Goal: Communication & Community: Answer question/provide support

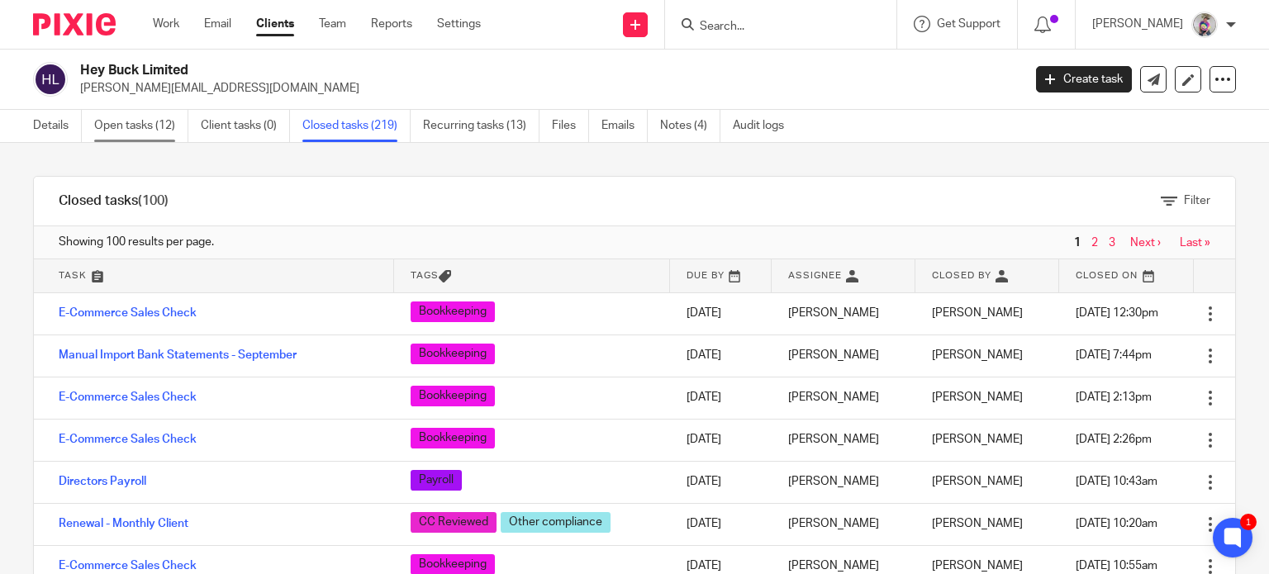
click at [148, 121] on link "Open tasks (12)" at bounding box center [141, 126] width 94 height 32
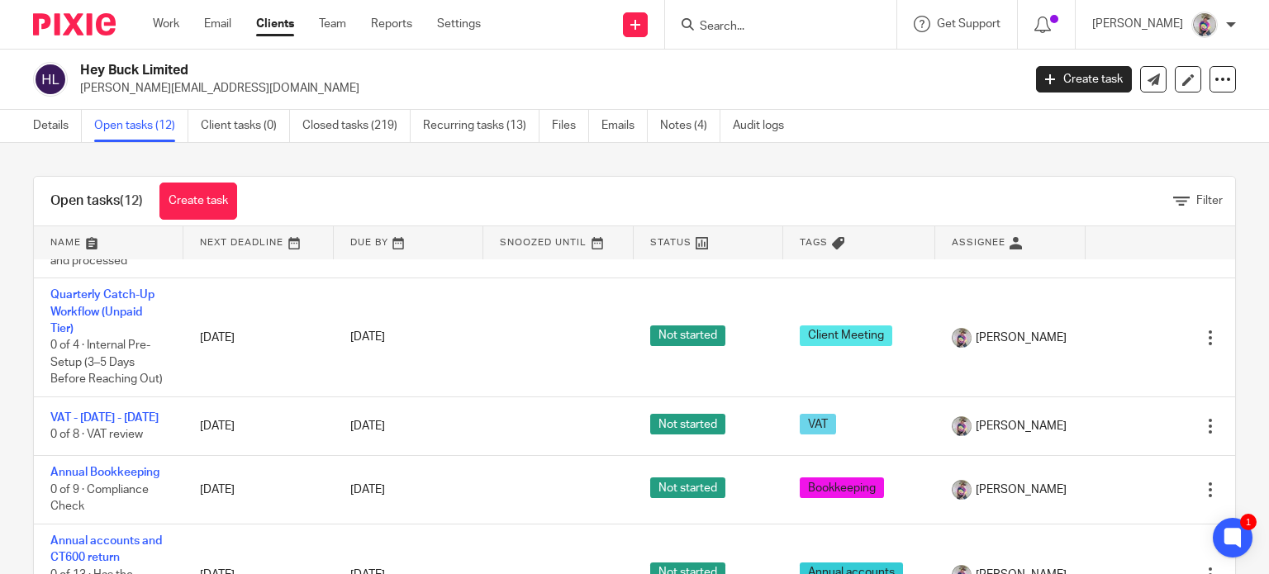
scroll to position [606, 0]
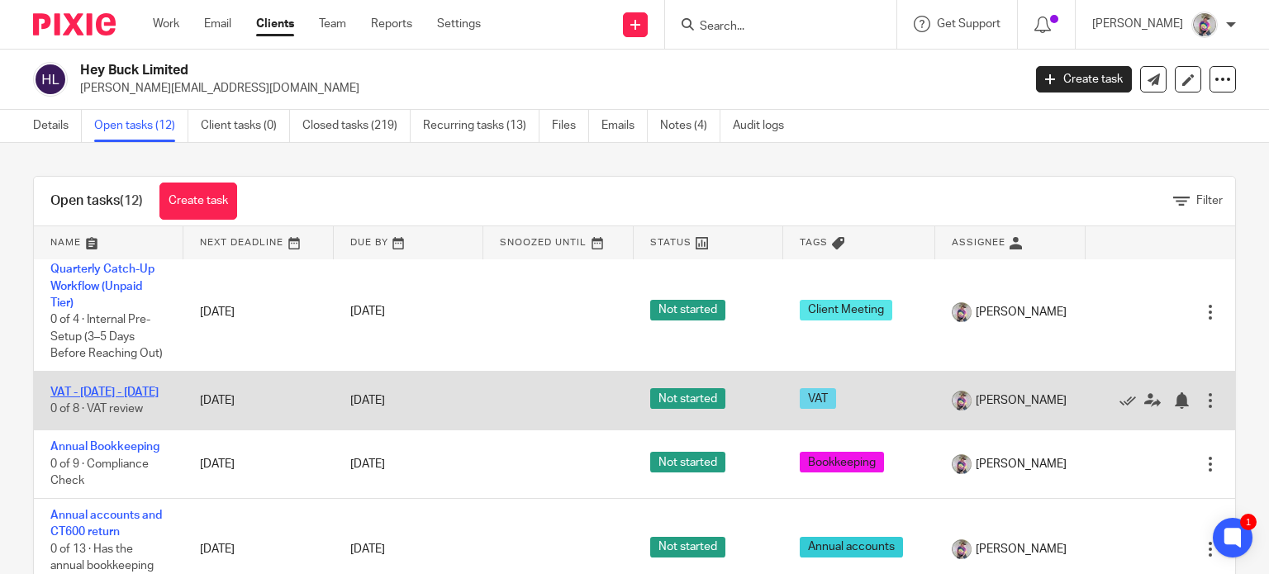
click at [80, 387] on link "VAT - [DATE] - [DATE]" at bounding box center [104, 393] width 108 height 12
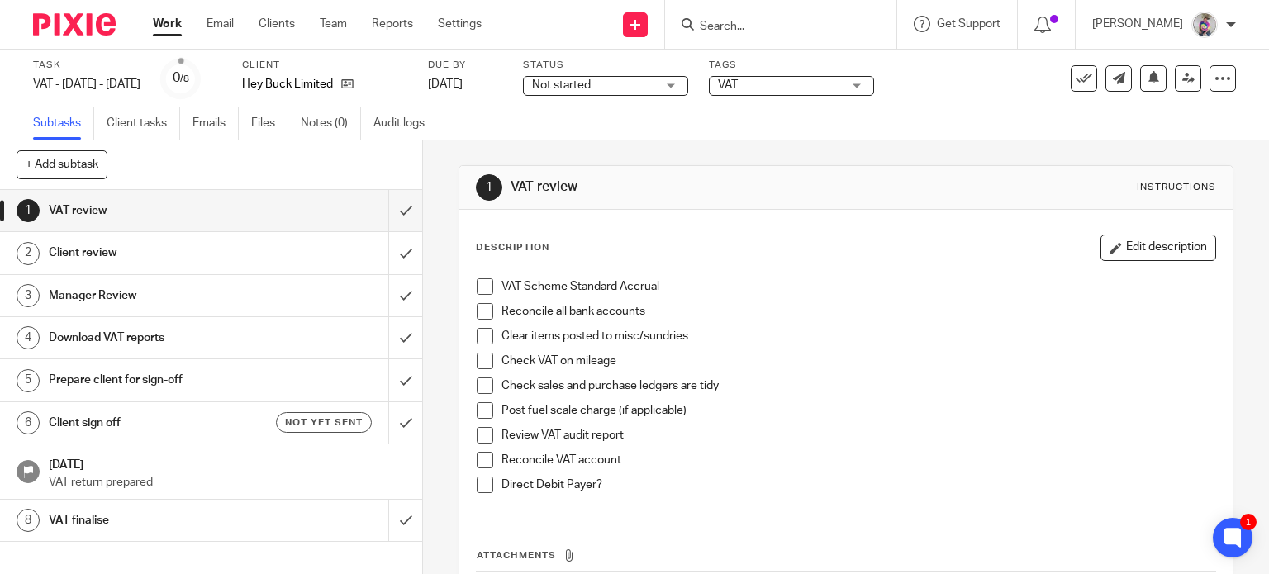
click at [479, 280] on span at bounding box center [485, 286] width 17 height 17
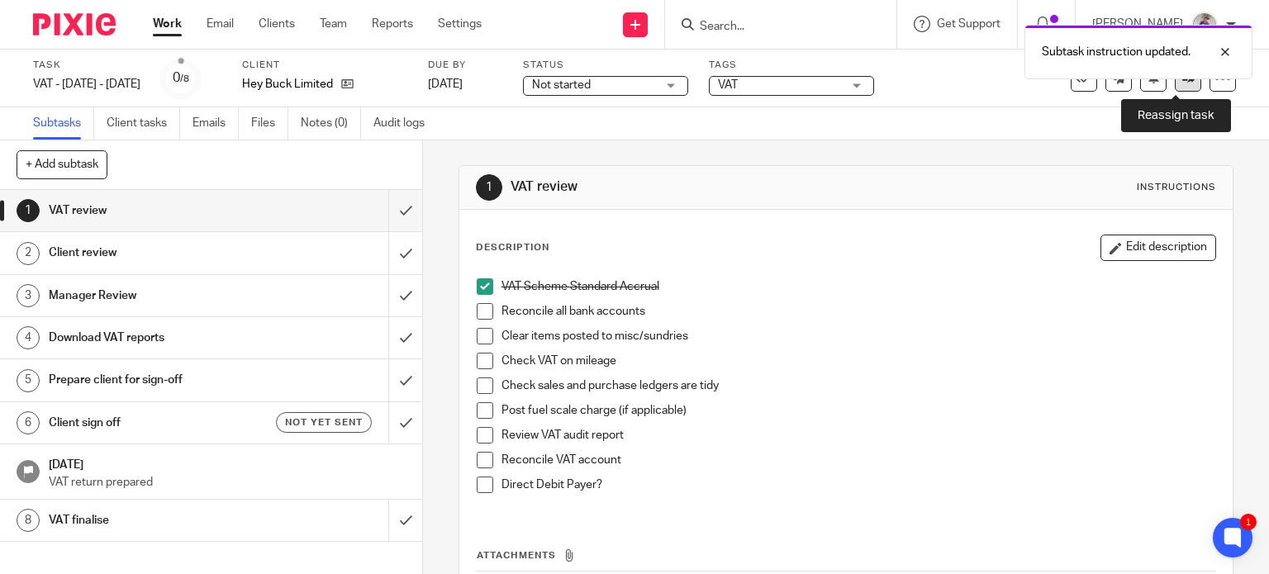
click at [1182, 82] on icon at bounding box center [1188, 78] width 12 height 12
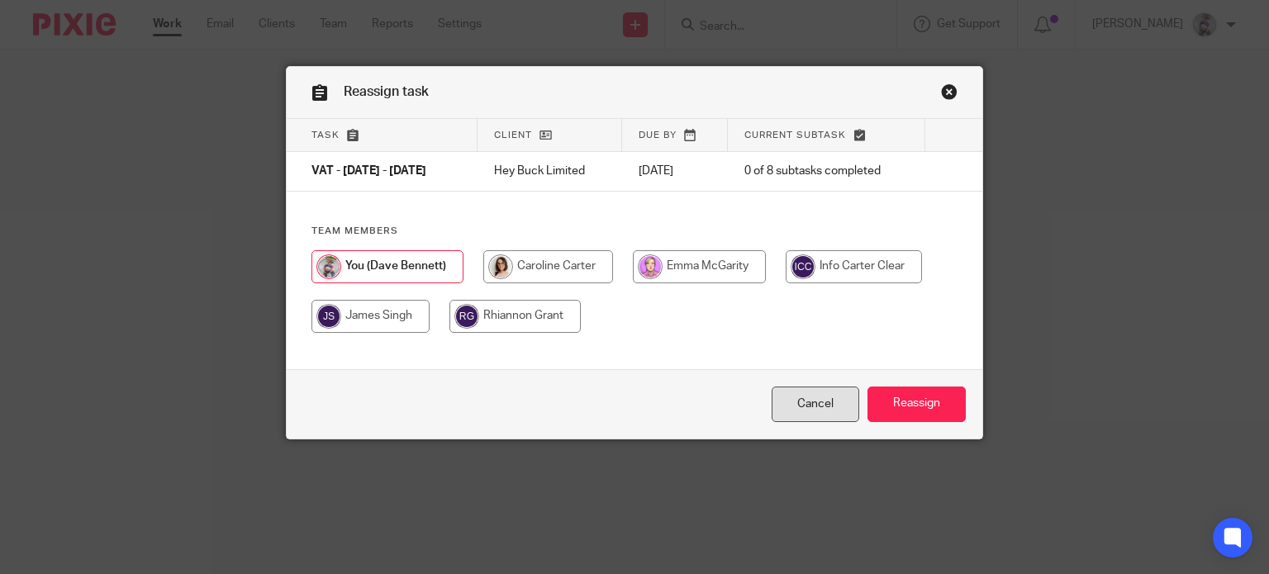
click at [806, 409] on link "Cancel" at bounding box center [816, 405] width 88 height 36
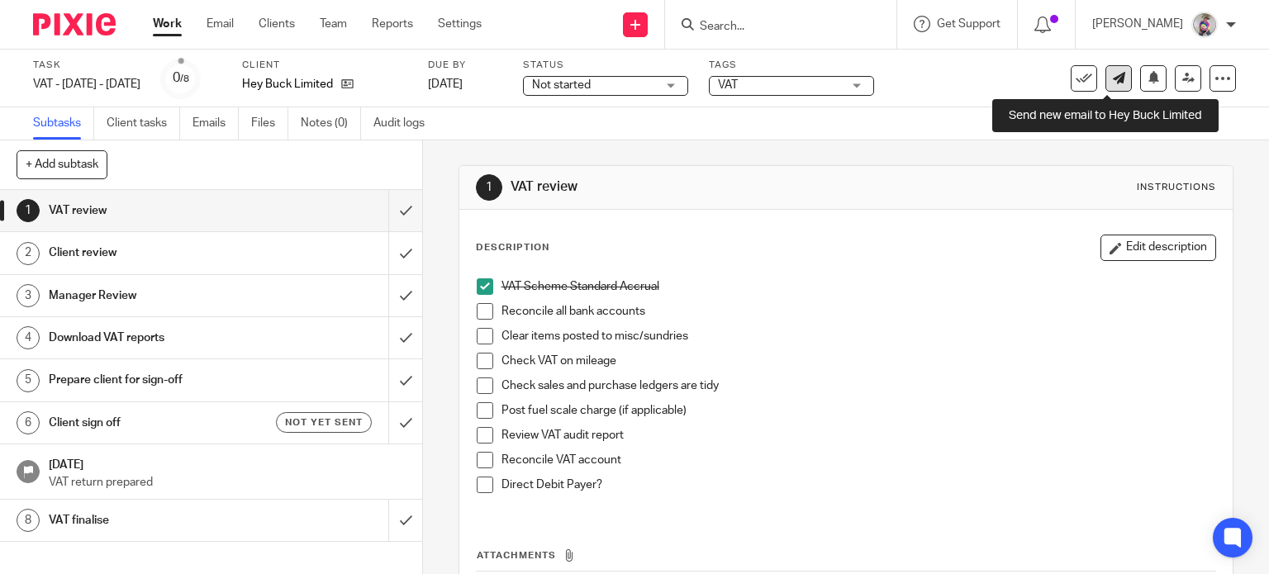
click at [1105, 83] on link at bounding box center [1118, 78] width 26 height 26
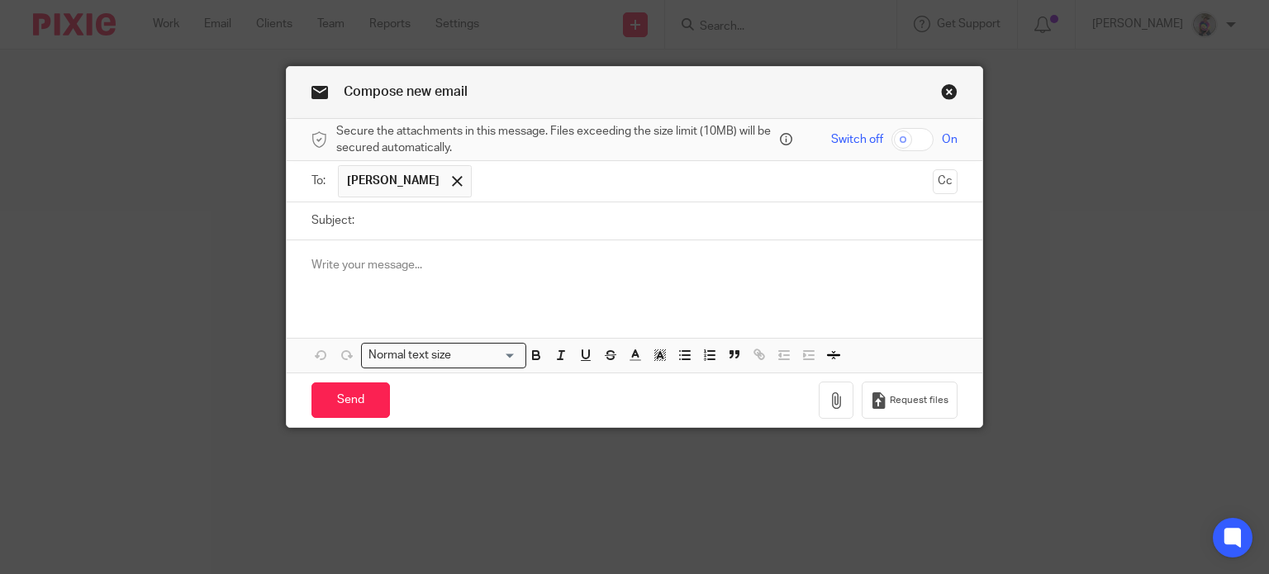
click at [466, 221] on input "Subject:" at bounding box center [661, 220] width 596 height 37
type input "VAT Quarter"
click at [434, 280] on div at bounding box center [635, 272] width 696 height 64
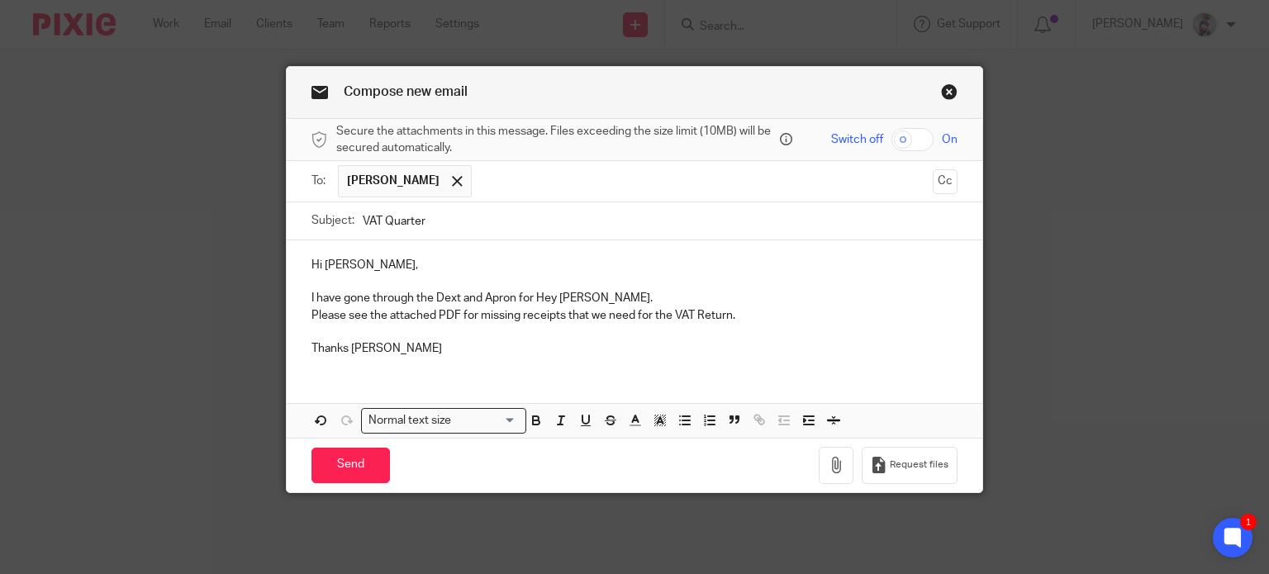
click at [747, 322] on p "Please see the attached PDF for missing receipts that we need for the VAT Retur…" at bounding box center [634, 315] width 647 height 17
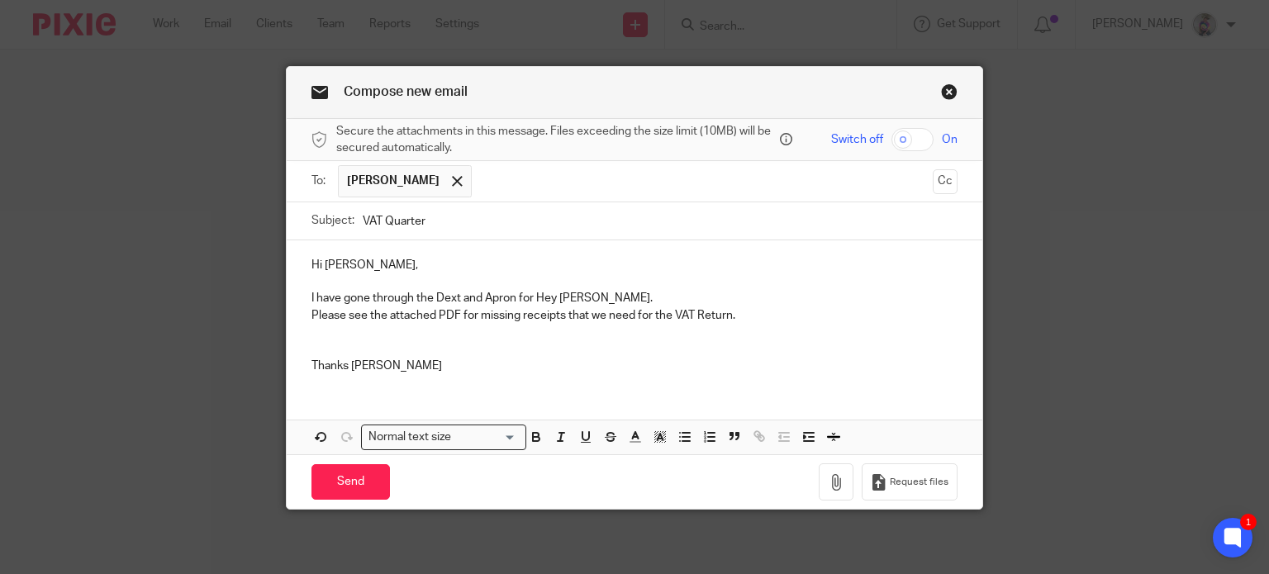
click at [729, 313] on p "Please see the attached PDF for missing receipts that we need for the VAT Retur…" at bounding box center [634, 315] width 647 height 17
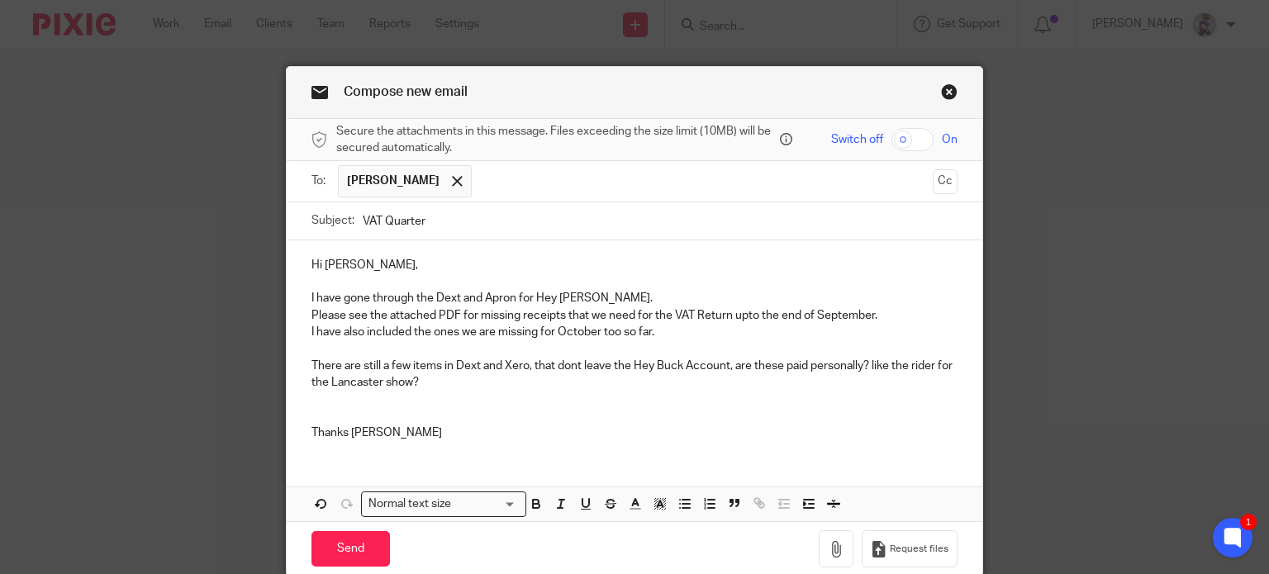
scroll to position [66, 0]
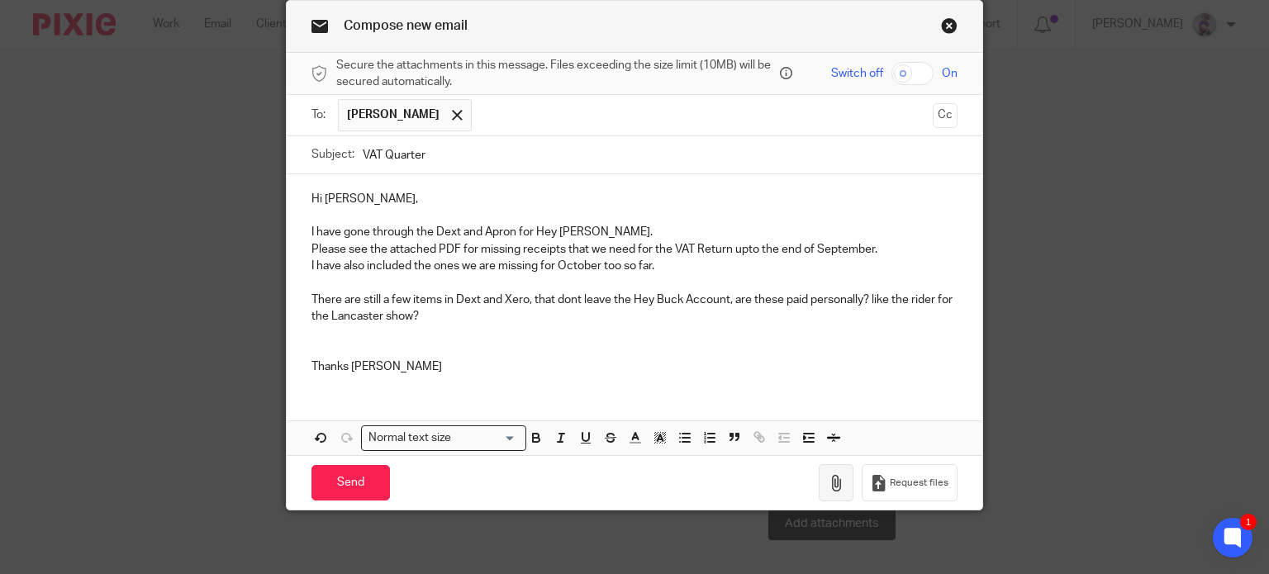
click at [828, 488] on icon "button" at bounding box center [836, 483] width 17 height 17
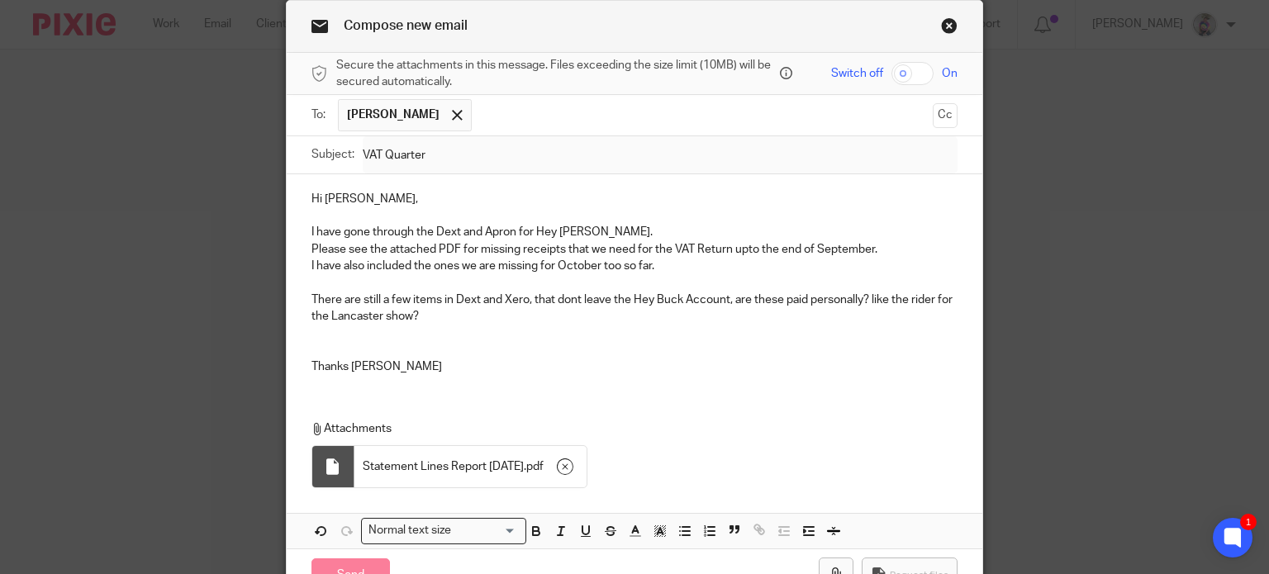
scroll to position [159, 0]
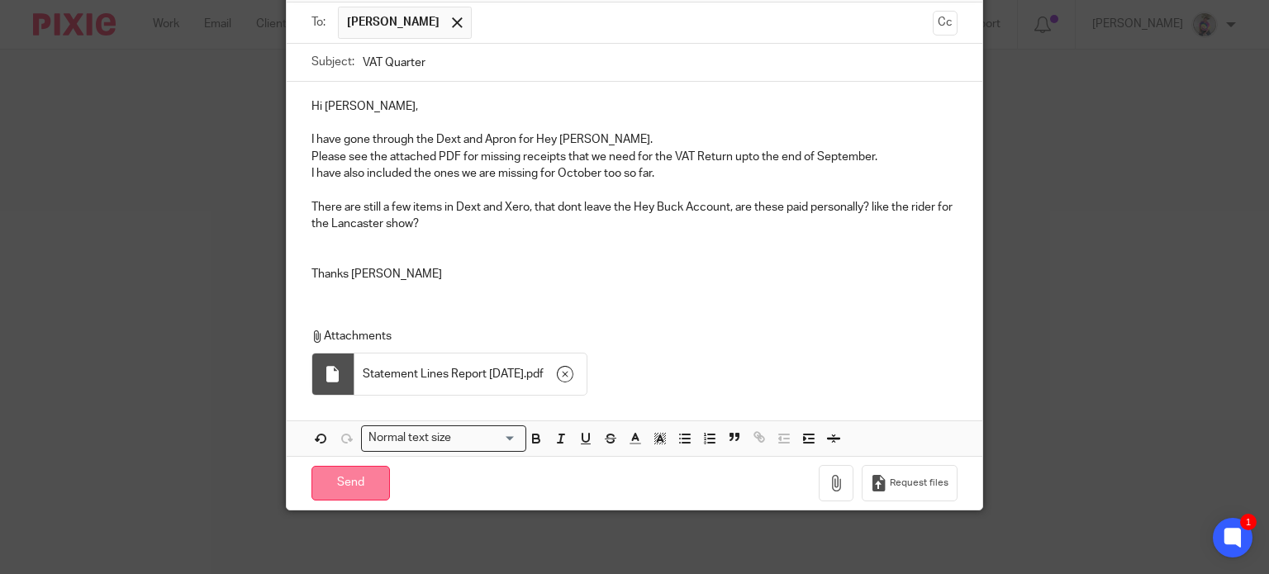
click at [363, 490] on input "Send" at bounding box center [350, 484] width 78 height 36
